Goal: Obtain resource: Download file/media

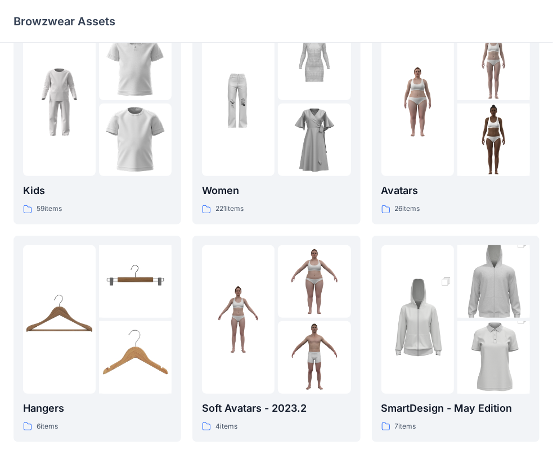
scroll to position [56, 0]
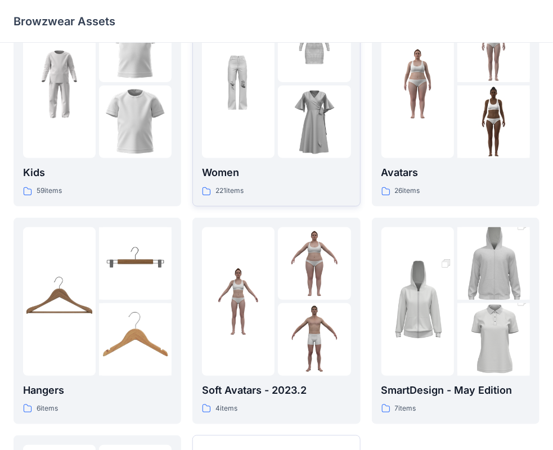
click at [277, 185] on div "221 items" at bounding box center [276, 191] width 149 height 12
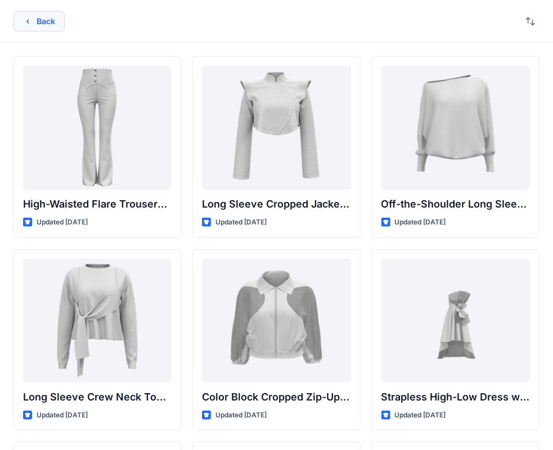
click at [59, 17] on button "Back" at bounding box center [39, 21] width 51 height 20
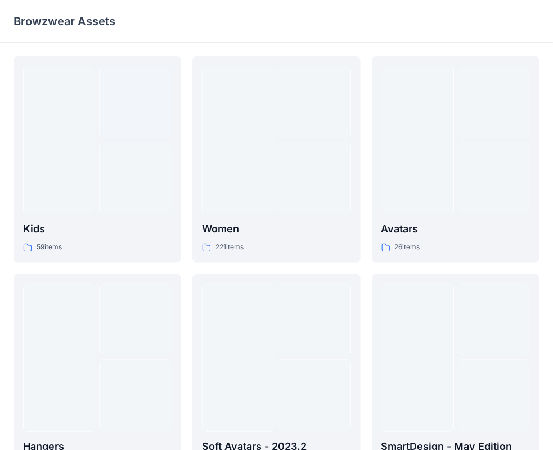
scroll to position [56, 0]
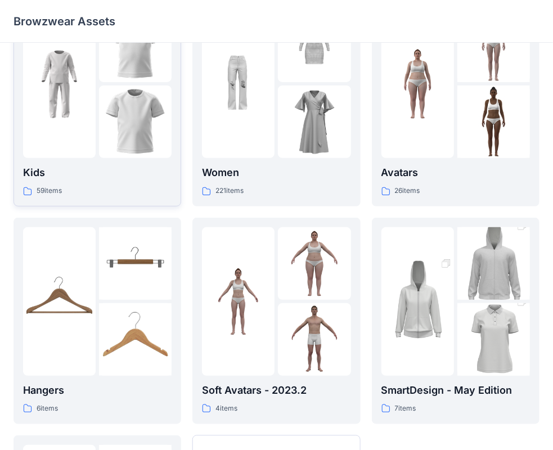
click at [65, 136] on div at bounding box center [59, 84] width 73 height 149
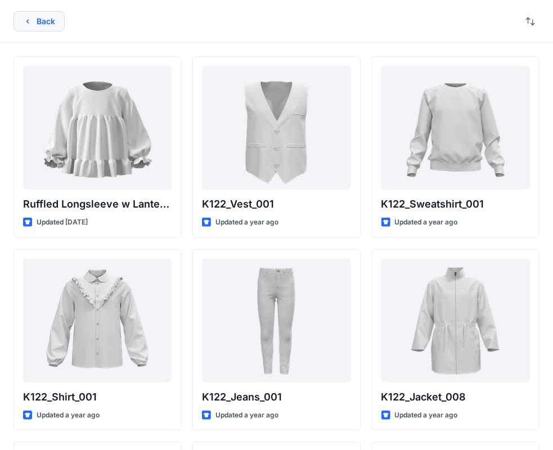
click at [29, 17] on icon "button" at bounding box center [27, 21] width 9 height 9
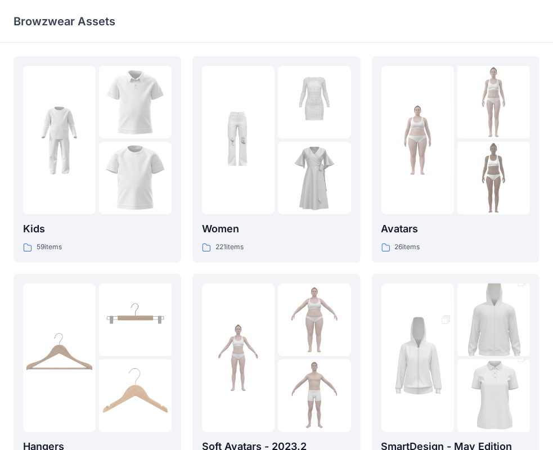
scroll to position [56, 0]
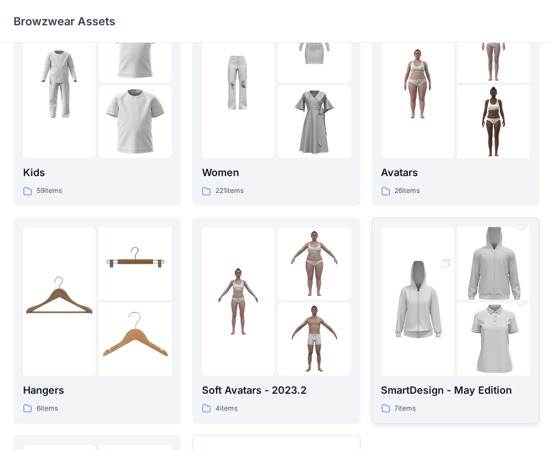
click at [448, 296] on img at bounding box center [418, 301] width 73 height 109
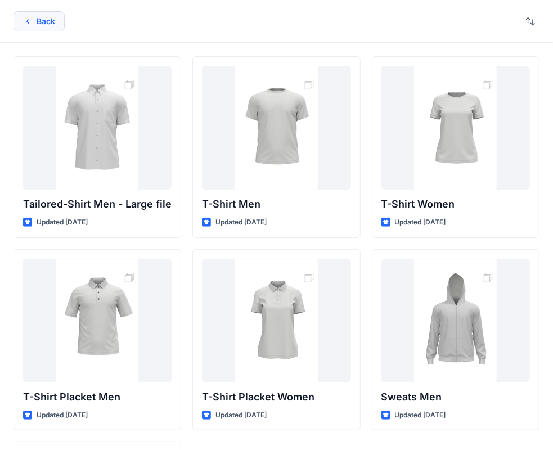
click at [20, 23] on button "Back" at bounding box center [39, 21] width 51 height 20
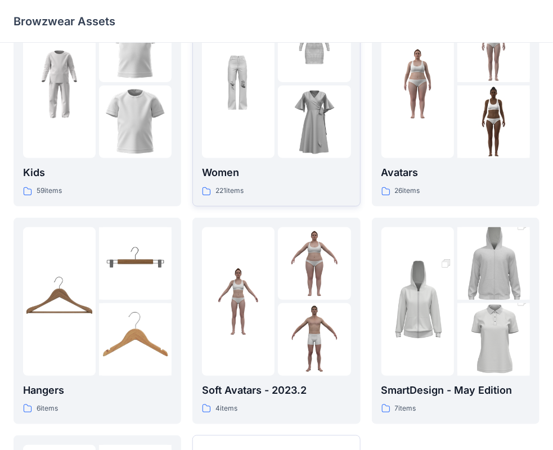
click at [300, 122] on img at bounding box center [314, 122] width 73 height 73
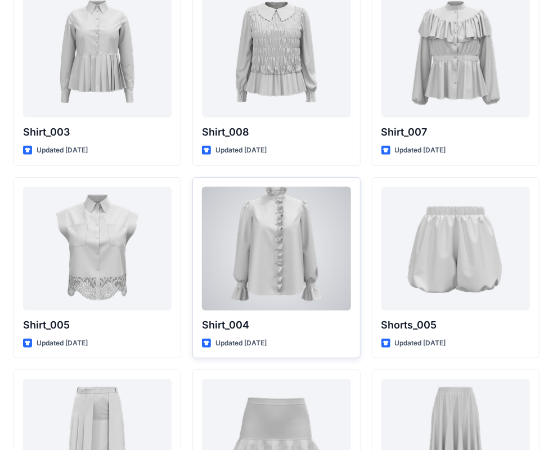
scroll to position [5177, 0]
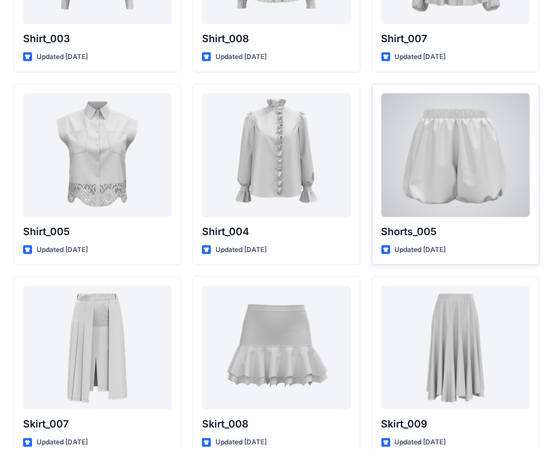
click at [447, 201] on div at bounding box center [456, 155] width 149 height 124
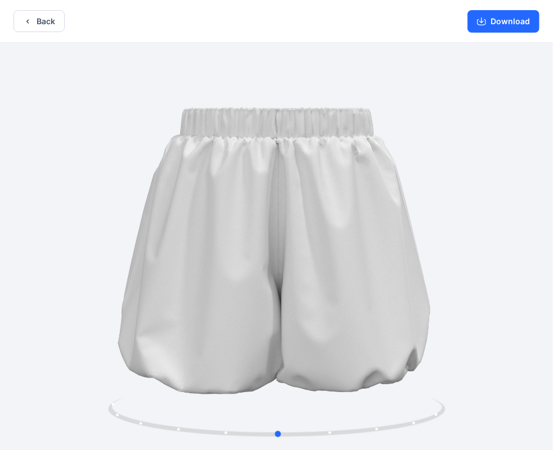
drag, startPoint x: 276, startPoint y: 276, endPoint x: 277, endPoint y: 359, distance: 82.7
click at [277, 359] on div at bounding box center [276, 248] width 553 height 410
click at [492, 16] on button "Download" at bounding box center [504, 21] width 72 height 23
click at [55, 26] on button "Back" at bounding box center [39, 21] width 51 height 22
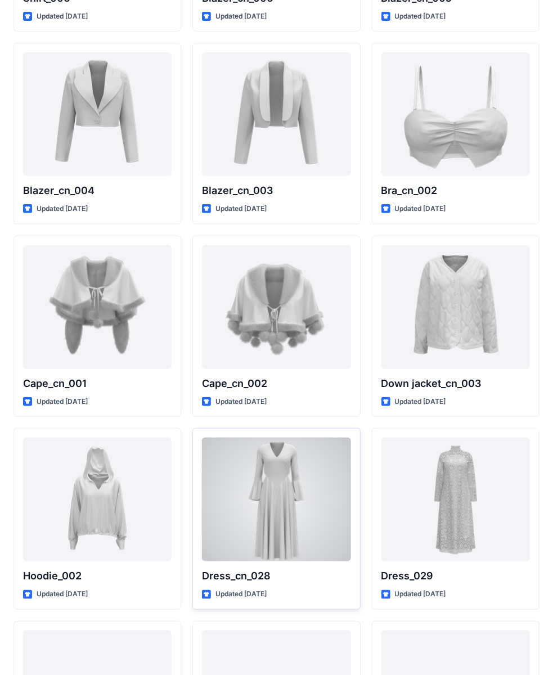
scroll to position [6753, 0]
